Goal: Information Seeking & Learning: Learn about a topic

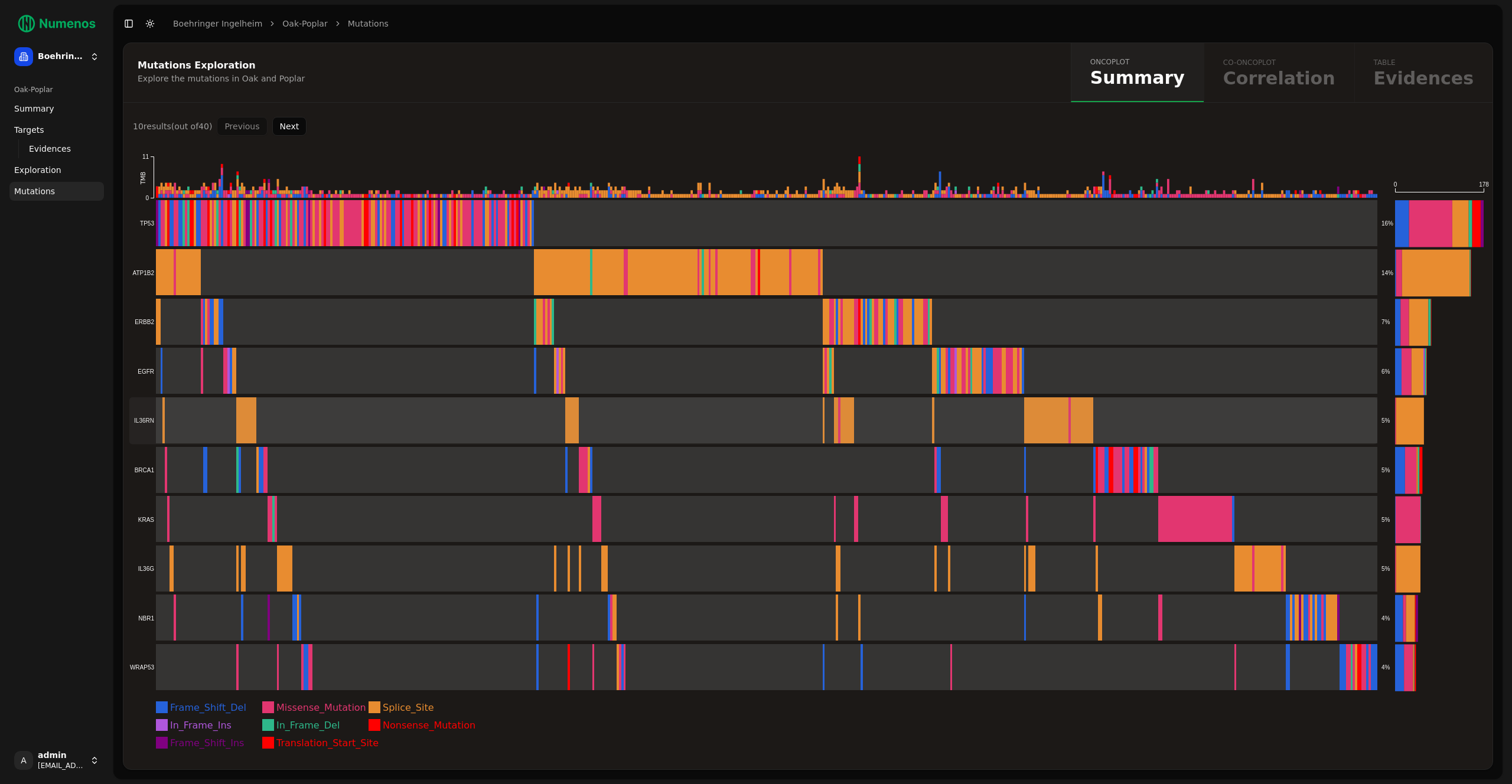
click at [1301, 426] on rect at bounding box center [753, 420] width 1248 height 47
click at [399, 232] on rect at bounding box center [753, 223] width 1248 height 47
click at [311, 381] on rect at bounding box center [753, 371] width 1248 height 47
click at [412, 260] on rect at bounding box center [753, 272] width 1248 height 47
click at [406, 484] on rect at bounding box center [753, 470] width 1248 height 47
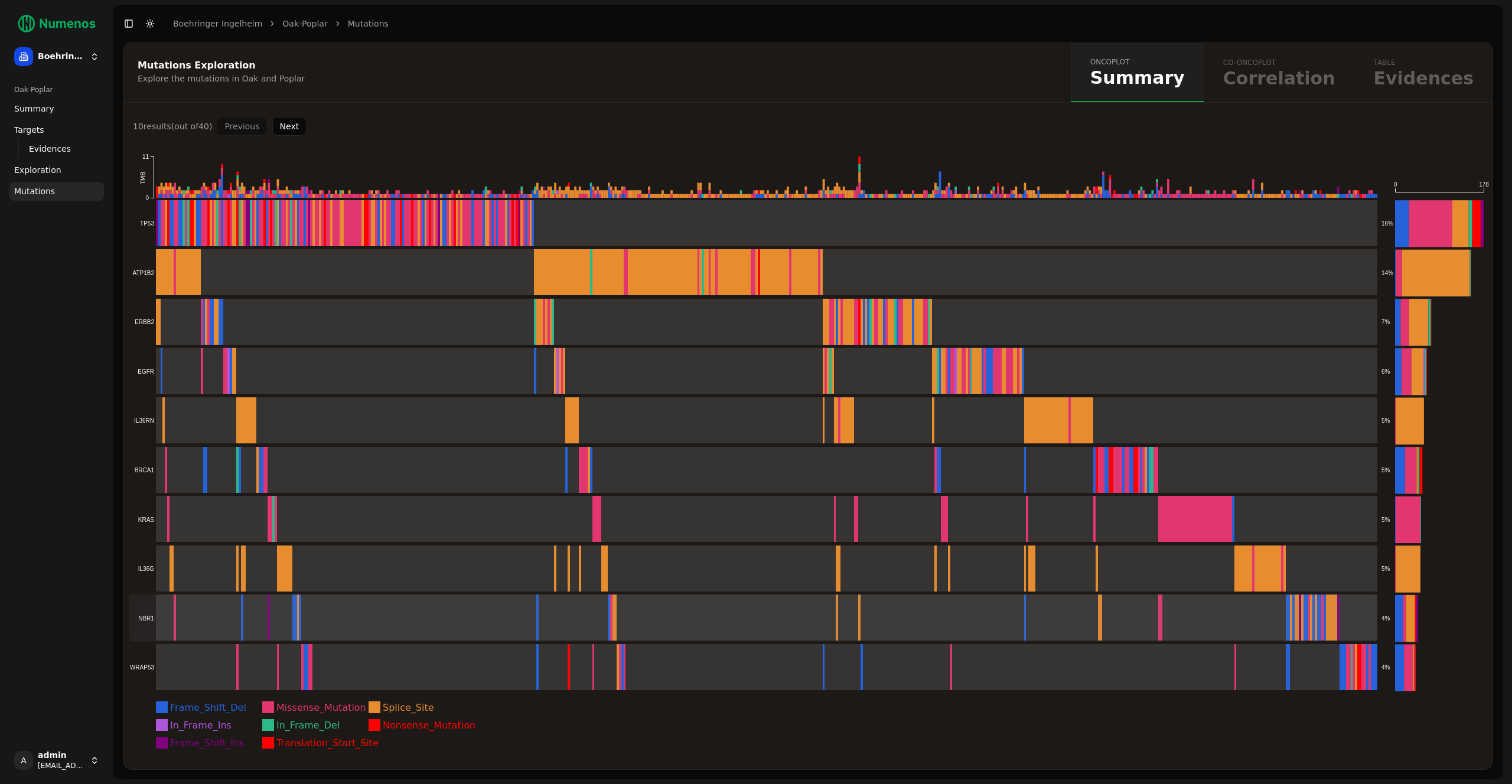
click at [431, 598] on rect at bounding box center [753, 618] width 1248 height 47
click at [293, 567] on rect at bounding box center [753, 569] width 1248 height 47
click at [299, 656] on rect at bounding box center [753, 667] width 1248 height 47
click at [345, 313] on rect at bounding box center [753, 322] width 1248 height 47
